Goal: Transaction & Acquisition: Book appointment/travel/reservation

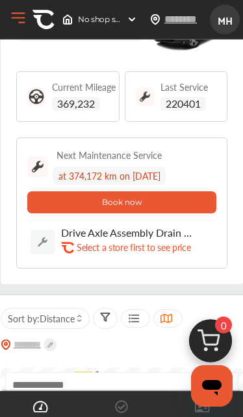
scroll to position [44, 0]
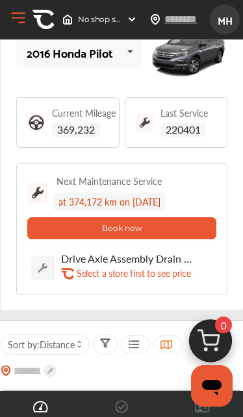
click at [206, 232] on button "Book now" at bounding box center [121, 228] width 189 height 22
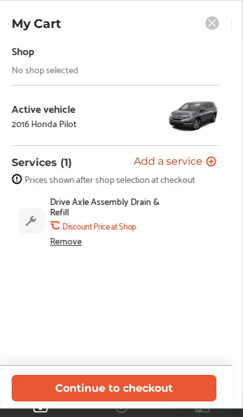
click at [38, 65] on div "No shop selected" at bounding box center [45, 69] width 67 height 10
click at [31, 73] on div "No shop selected" at bounding box center [45, 69] width 67 height 10
click at [16, 57] on div "Shop" at bounding box center [23, 51] width 23 height 18
click at [60, 242] on div "Remove" at bounding box center [66, 241] width 32 height 10
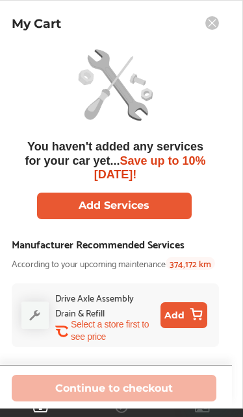
click at [69, 202] on button "Add Services" at bounding box center [113, 206] width 155 height 27
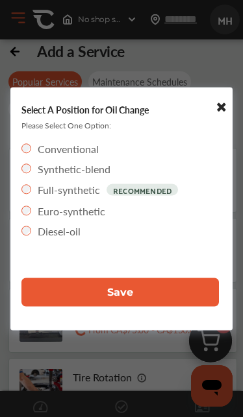
click at [48, 292] on button "Save" at bounding box center [119, 292] width 197 height 29
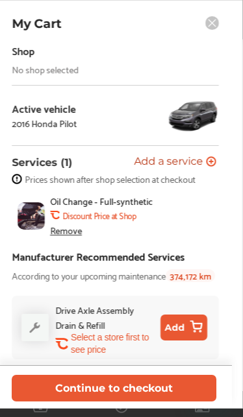
click at [155, 389] on button "Continue to checkout" at bounding box center [114, 388] width 204 height 27
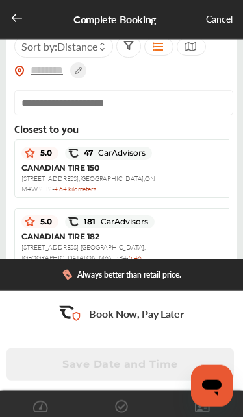
click at [51, 104] on input "text" at bounding box center [123, 102] width 219 height 25
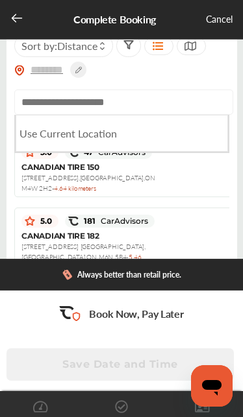
scroll to position [33, 0]
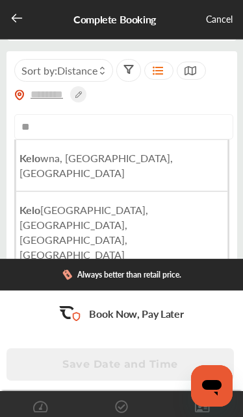
type input "*"
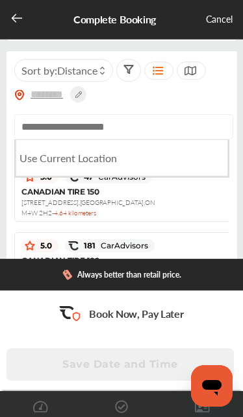
click at [36, 159] on Location "Use Current Location" at bounding box center [122, 158] width 212 height 37
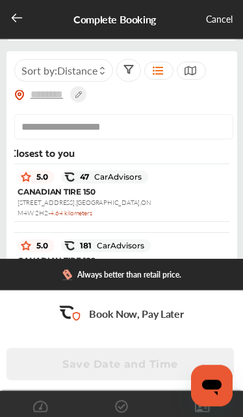
scroll to position [0, 4]
click at [162, 137] on input "**********" at bounding box center [123, 126] width 219 height 25
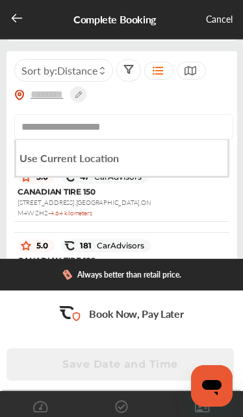
click at [66, 160] on b "Use Current Location" at bounding box center [68, 158] width 99 height 15
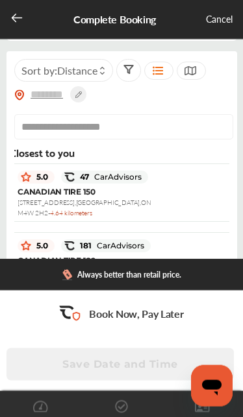
click at [156, 129] on input "**********" at bounding box center [123, 126] width 219 height 25
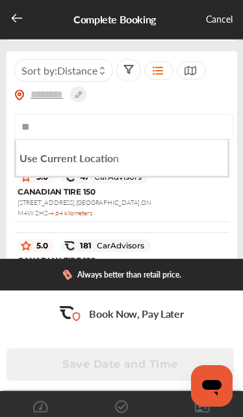
type input "*"
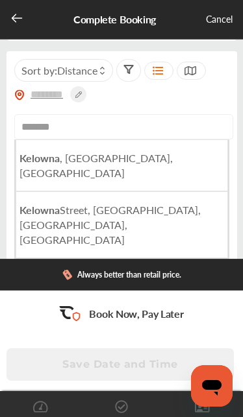
click at [38, 151] on li "Kelowna , [GEOGRAPHIC_DATA], [GEOGRAPHIC_DATA]" at bounding box center [122, 166] width 212 height 52
type input "**********"
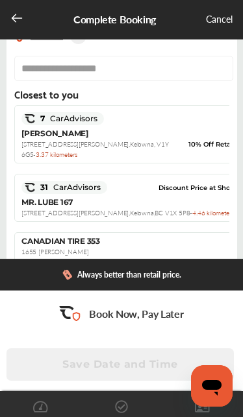
scroll to position [0, 0]
click at [207, 207] on div "MR. LUBE [STREET_ADDRESS][PERSON_NAME] - 4.46 kilometers" at bounding box center [127, 207] width 213 height 21
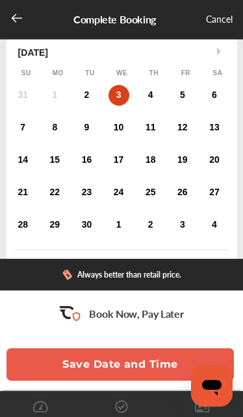
click at [80, 96] on div "2" at bounding box center [86, 95] width 21 height 21
click at [37, 292] on div "Walk In" at bounding box center [43, 291] width 59 height 22
click at [152, 381] on button "Save Date and Time" at bounding box center [119, 365] width 227 height 32
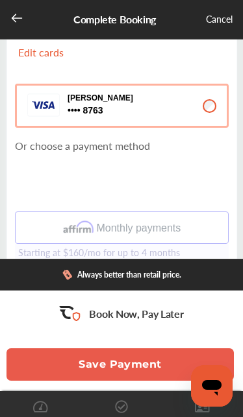
scroll to position [183, 0]
click at [160, 373] on button "Save Payment" at bounding box center [119, 365] width 227 height 32
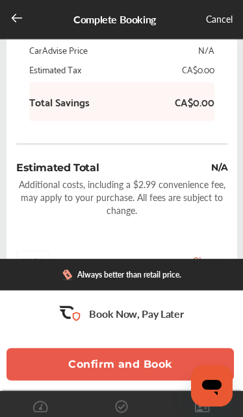
scroll to position [530, 0]
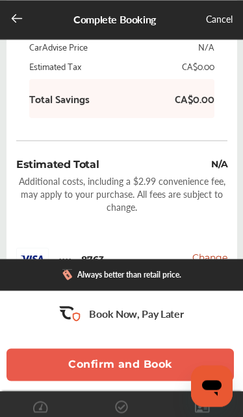
click at [157, 381] on button "Confirm and Book" at bounding box center [119, 365] width 227 height 32
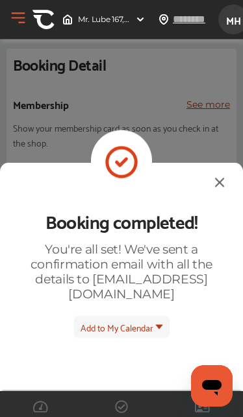
click at [212, 174] on img at bounding box center [220, 182] width 16 height 16
